Goal: Ask a question

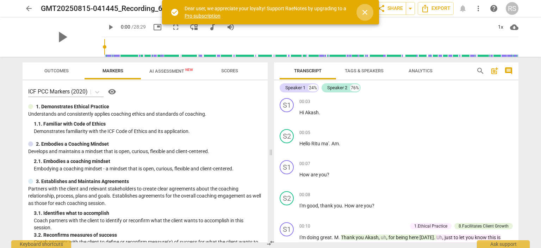
click at [362, 10] on span "close" at bounding box center [365, 12] width 8 height 8
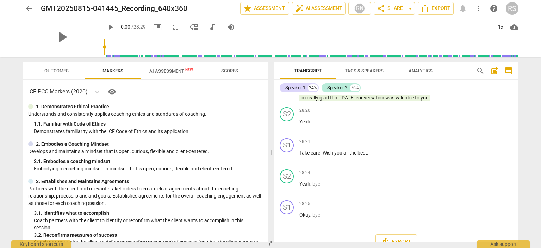
scroll to position [3490, 0]
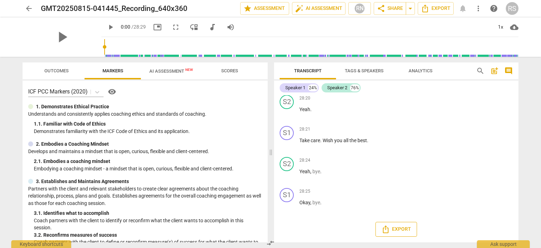
click at [399, 229] on span "Export" at bounding box center [396, 229] width 30 height 8
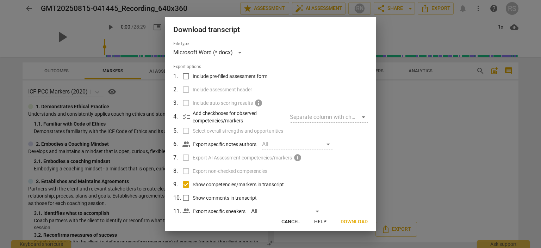
scroll to position [19, 0]
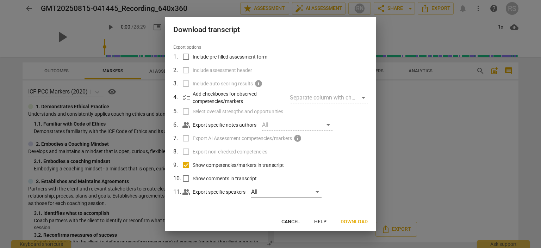
click at [318, 219] on span "Help" at bounding box center [320, 221] width 12 height 7
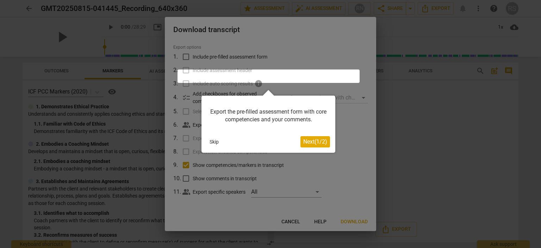
scroll to position [0, 0]
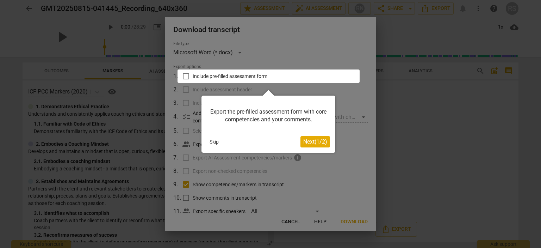
click at [310, 142] on span "Next ( 1 / 2 )" at bounding box center [315, 141] width 24 height 7
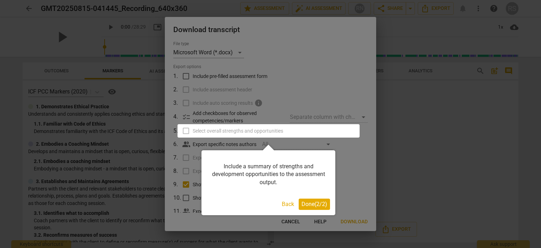
click at [313, 204] on span "Done ( 2 / 2 )" at bounding box center [314, 203] width 26 height 7
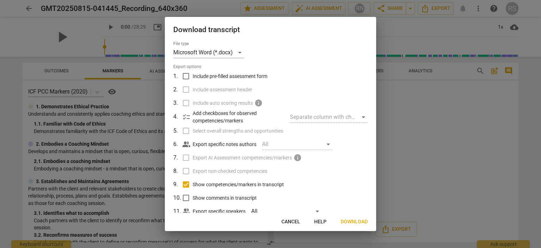
click at [186, 131] on label "Select overall strengths and opportunities" at bounding box center [269, 130] width 185 height 13
click at [299, 221] on span "Cancel" at bounding box center [290, 221] width 19 height 7
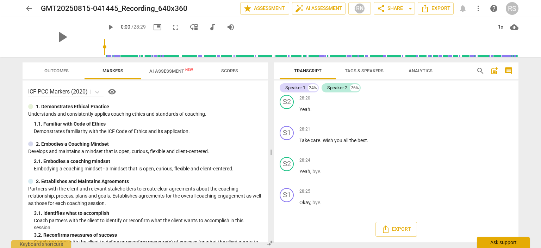
click at [491, 241] on div "Ask support" at bounding box center [503, 241] width 53 height 11
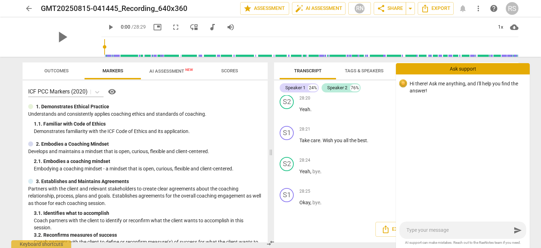
type textarea "H"
type textarea "Ho"
type textarea "How"
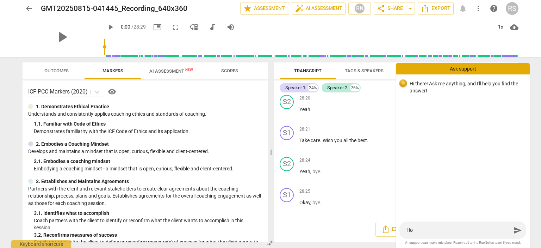
type textarea "How"
type textarea "How t"
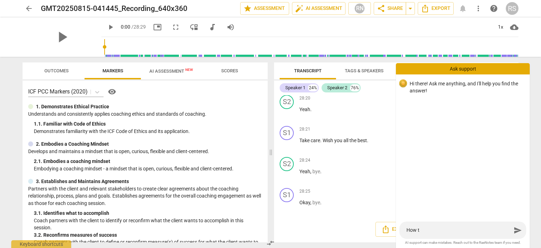
type textarea "How to"
type textarea "How to d"
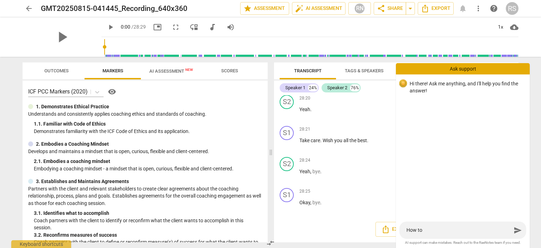
type textarea "How to d"
type textarea "How to do"
type textarea "How to dow"
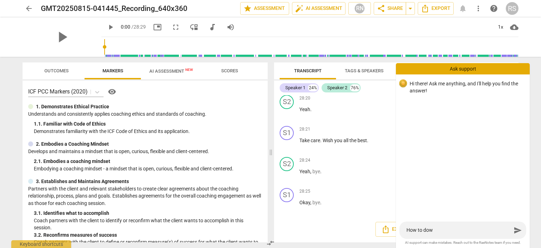
type textarea "How to down"
type textarea "How to downl"
type textarea "How to downlo"
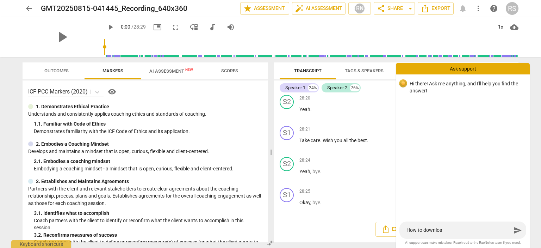
type textarea "How to download"
type textarea "How to download t"
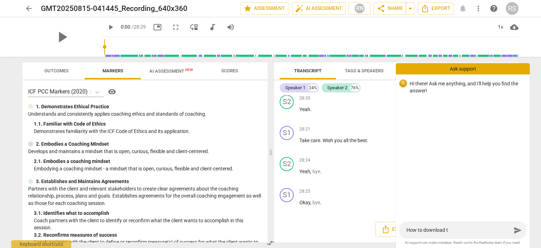
type textarea "How to download tr"
type textarea "How to download tra"
type textarea "How to download tras"
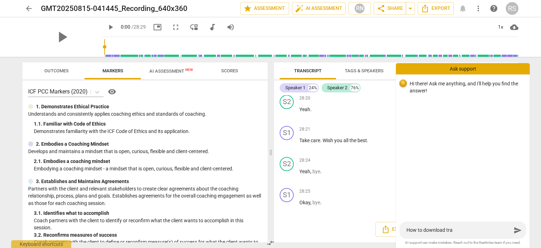
type textarea "How to download tras"
type textarea "How to download trasn"
type textarea "How to download tras"
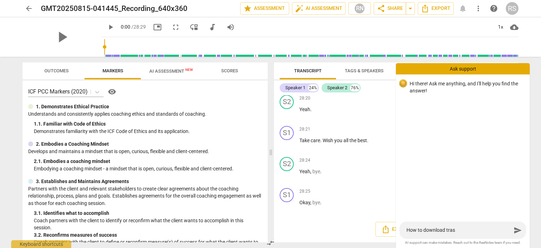
type textarea "How to download tra"
type textarea "How to download [PERSON_NAME]"
type textarea "How to download trans"
type textarea "How to download transc"
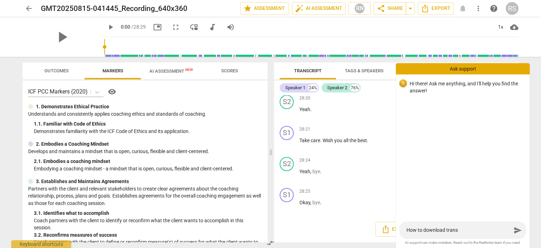
type textarea "How to download transc"
type textarea "How to download transcr"
type textarea "How to download transcri"
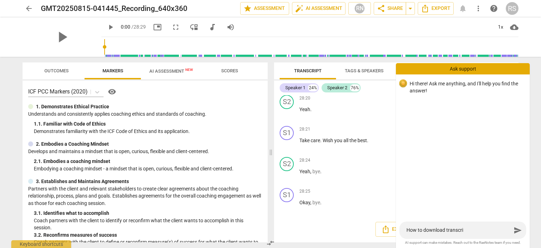
type textarea "How to download transcrip"
type textarea "How to download transcript"
type textarea "How to download transcript w"
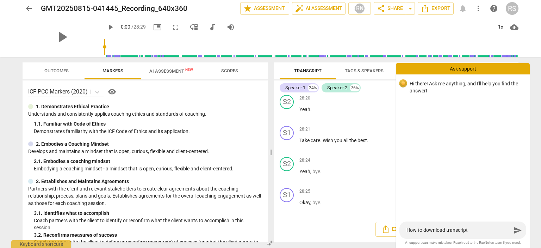
type textarea "How to download transcript w"
type textarea "How to download transcript wi"
type textarea "How to download transcript wit"
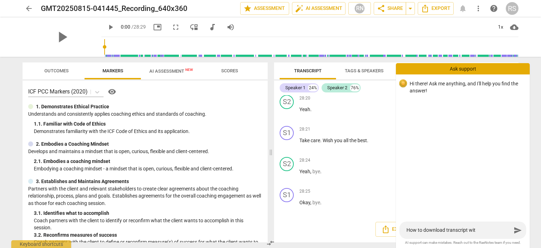
type textarea "How to download transcript with"
type textarea "How to download transcript with t"
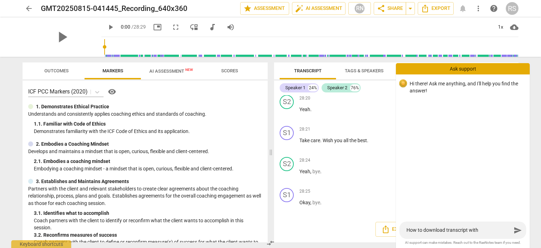
type textarea "How to download transcript with t"
type textarea "How to download transcript with ti"
type textarea "How to download transcript with [PERSON_NAME]"
type textarea "How to download transcript with time"
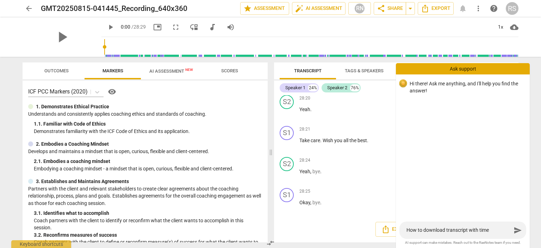
type textarea "How to download transcript with times"
type textarea "How to download transcript with timest"
type textarea "How to download transcript with timesta"
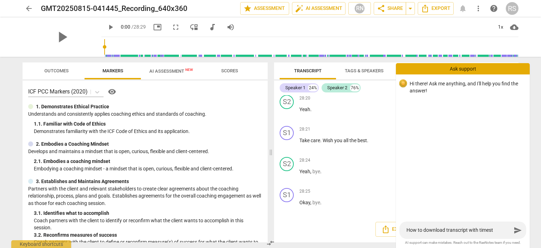
type textarea "How to download transcript with timesta"
type textarea "How to download transcript with timestam"
type textarea "How to download transcript with timestamp"
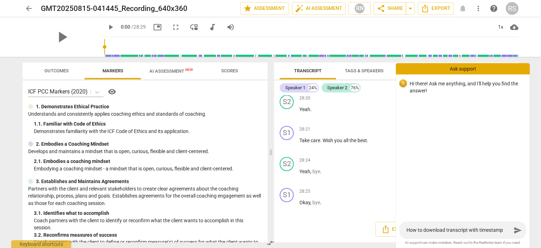
type textarea "How to download transcript with timestamps"
type textarea "How to download transcript with timestamps?"
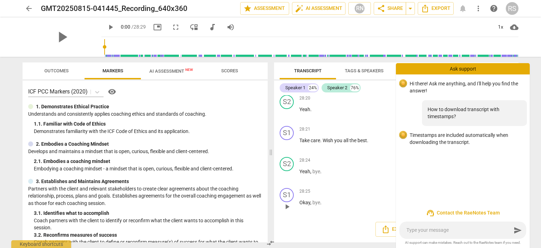
click at [355, 199] on p "Okay , bye ." at bounding box center [405, 202] width 213 height 7
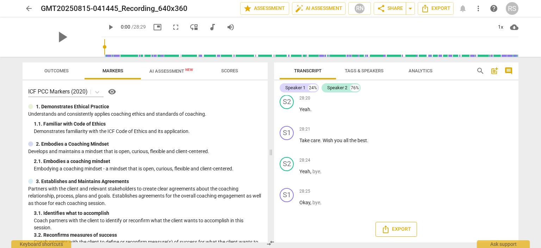
click at [393, 230] on span "Export" at bounding box center [396, 229] width 30 height 8
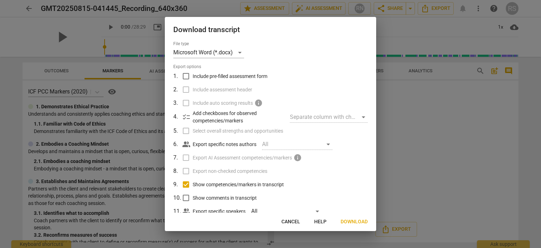
click at [351, 223] on span "Download" at bounding box center [354, 221] width 27 height 7
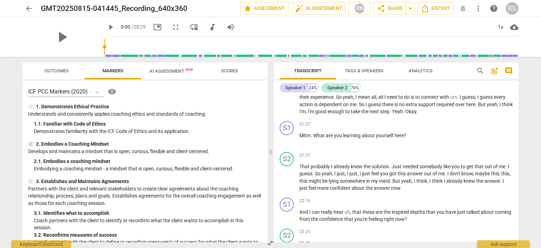
scroll to position [2398, 0]
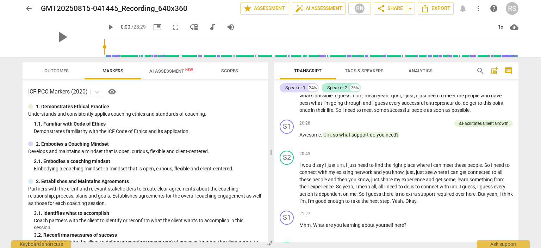
click at [311, 106] on span "been" at bounding box center [305, 103] width 12 height 6
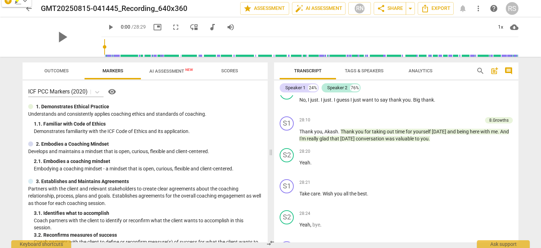
scroll to position [3490, 0]
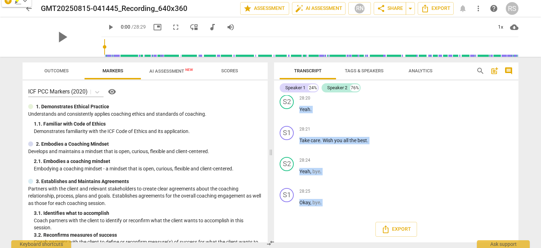
drag, startPoint x: 297, startPoint y: 112, endPoint x: 355, endPoint y: 219, distance: 121.3
click at [355, 219] on div "S1 play_arrow pause 00:03 + Add competency keyboard_arrow_right Hi [PERSON_NAME…" at bounding box center [396, 168] width 244 height 147
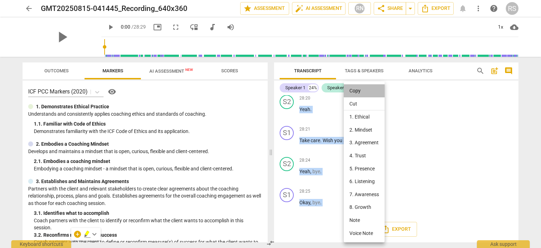
click at [354, 90] on li "Copy" at bounding box center [364, 90] width 41 height 13
copy div "search post_add comment Speaker 1 24% Speaker 2 76% S1 play_arrow pause 00:03 +…"
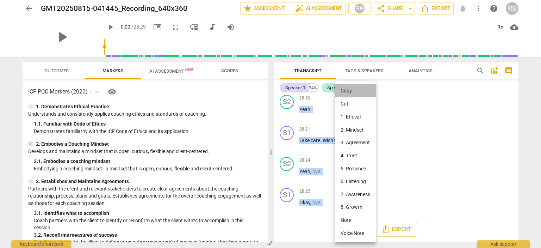
click at [345, 91] on li "Copy" at bounding box center [355, 90] width 41 height 13
copy div "search post_add comment Speaker 1 24% Speaker 2 76% S1 play_arrow pause 00:03 +…"
